Goal: Transaction & Acquisition: Purchase product/service

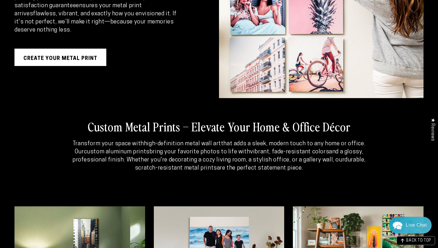
scroll to position [1000, 0]
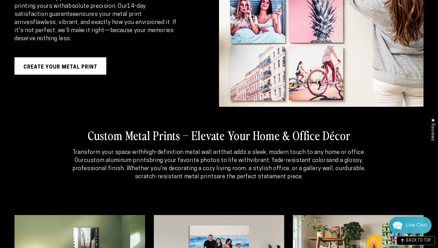
click at [76, 65] on link "Create Your Metal Print" at bounding box center [60, 65] width 92 height 17
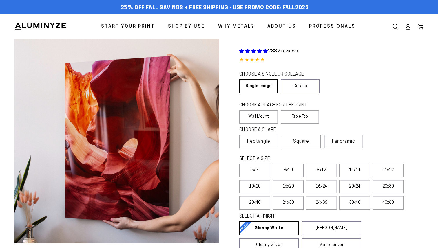
select select "**********"
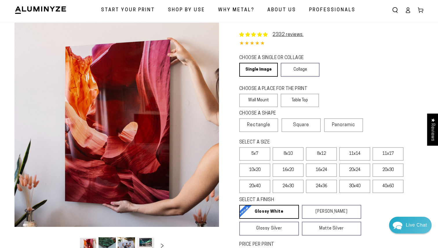
scroll to position [25, 0]
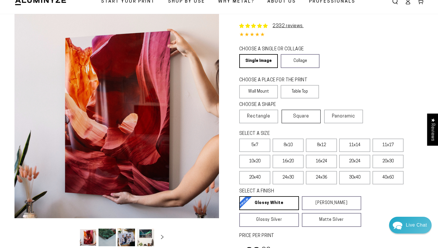
click at [296, 117] on span "Square" at bounding box center [301, 116] width 16 height 7
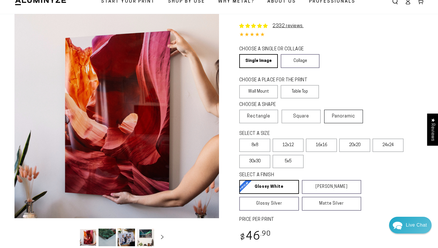
click at [351, 122] on label "Panoramic" at bounding box center [343, 117] width 39 height 14
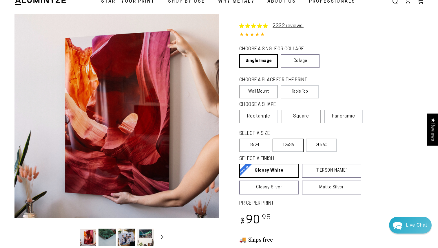
click at [287, 149] on label "12x36" at bounding box center [287, 145] width 31 height 13
click at [257, 148] on label "8x24" at bounding box center [254, 145] width 31 height 13
click at [309, 91] on label "Table Top" at bounding box center [299, 91] width 38 height 13
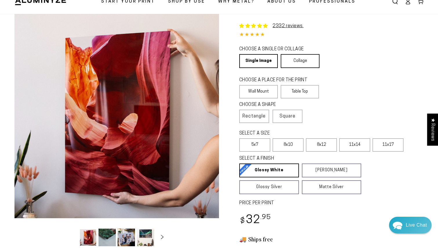
click at [293, 64] on link "Collage" at bounding box center [299, 61] width 38 height 14
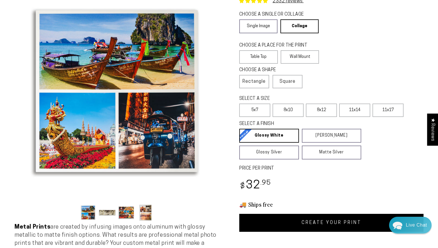
scroll to position [51, 0]
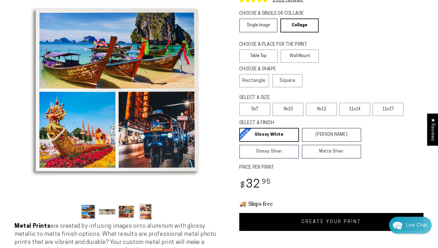
click at [105, 213] on button "Load image 2 in gallery view" at bounding box center [106, 212] width 17 height 18
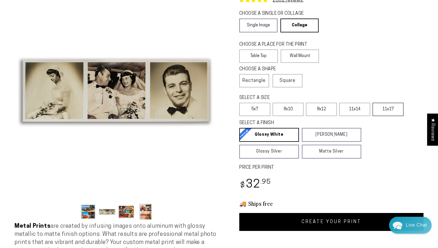
click at [392, 115] on label "11x17" at bounding box center [387, 109] width 31 height 13
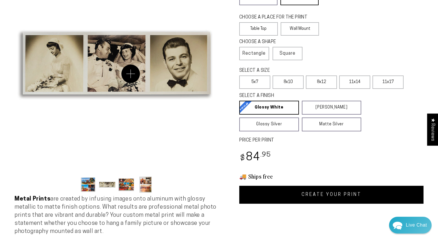
scroll to position [78, 0]
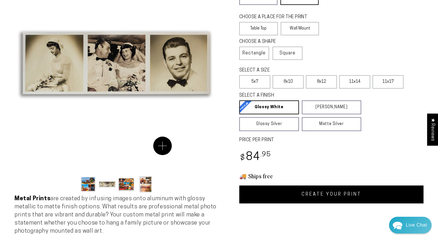
click at [162, 146] on button "Open media 2 in modal" at bounding box center [116, 63] width 204 height 204
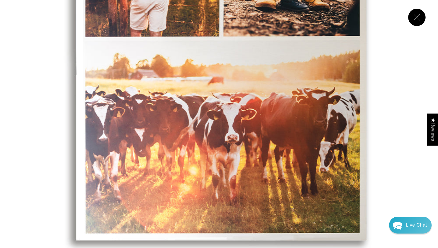
scroll to position [1502, 0]
